Goal: Information Seeking & Learning: Learn about a topic

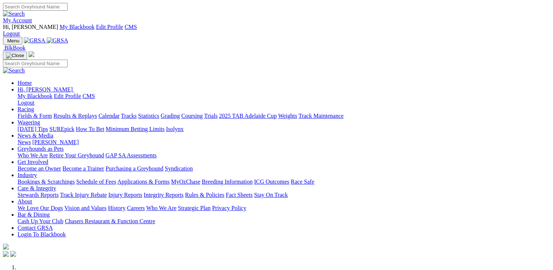
click at [58, 191] on link "Stewards Reports" at bounding box center [38, 194] width 41 height 6
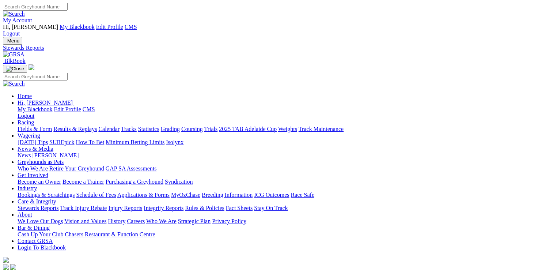
drag, startPoint x: 80, startPoint y: 124, endPoint x: 73, endPoint y: 118, distance: 8.8
